Goal: Information Seeking & Learning: Check status

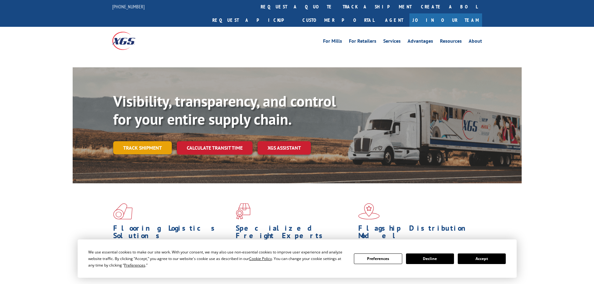
click at [153, 141] on link "Track shipment" at bounding box center [142, 147] width 59 height 13
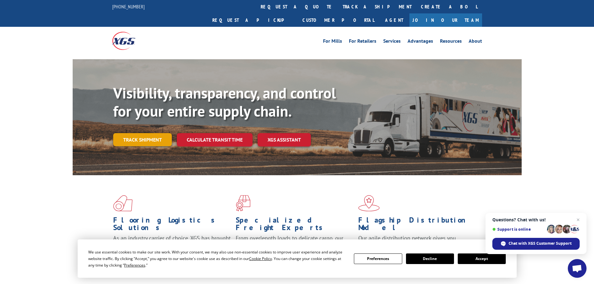
click at [148, 133] on link "Track shipment" at bounding box center [142, 139] width 59 height 13
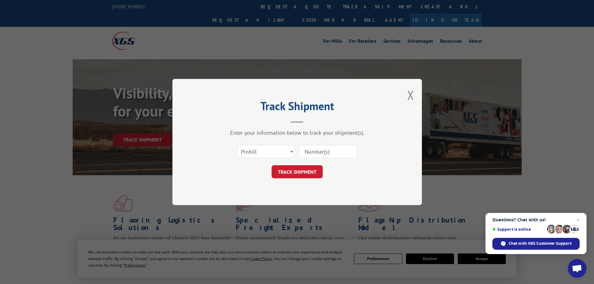
click at [312, 152] on input at bounding box center [327, 151] width 57 height 13
paste input "17687911"
type input "17687911"
click at [307, 175] on button "TRACK SHIPMENT" at bounding box center [297, 171] width 51 height 13
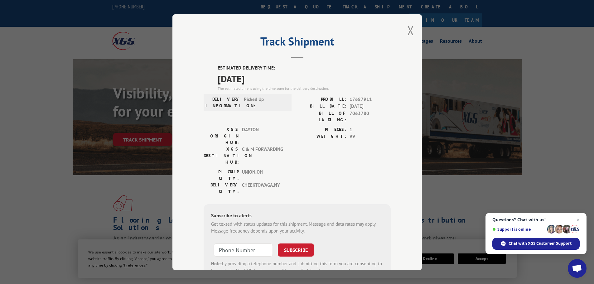
drag, startPoint x: 212, startPoint y: 63, endPoint x: 271, endPoint y: 81, distance: 61.3
click at [271, 81] on div "Track Shipment ESTIMATED DELIVERY TIME: [DATE] The estimated time is using the …" at bounding box center [296, 142] width 249 height 256
copy div "ESTIMATED DELIVERY TIME: [DATE]"
